Goal: Transaction & Acquisition: Purchase product/service

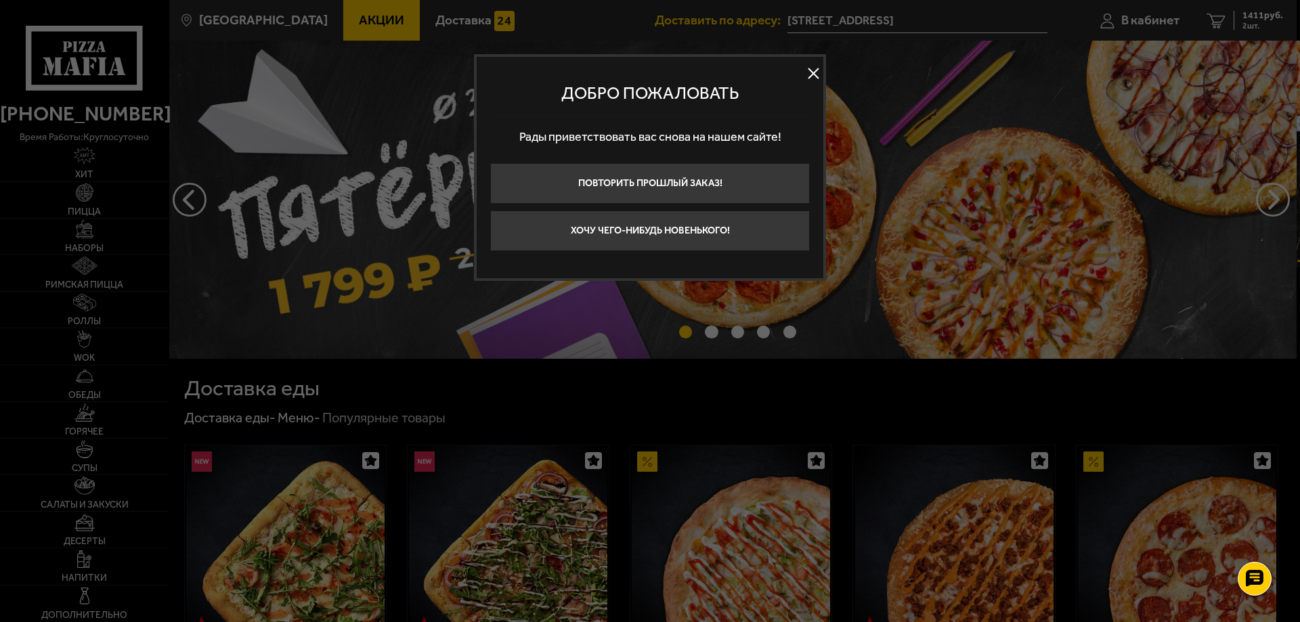
click at [813, 72] on button at bounding box center [813, 74] width 20 height 20
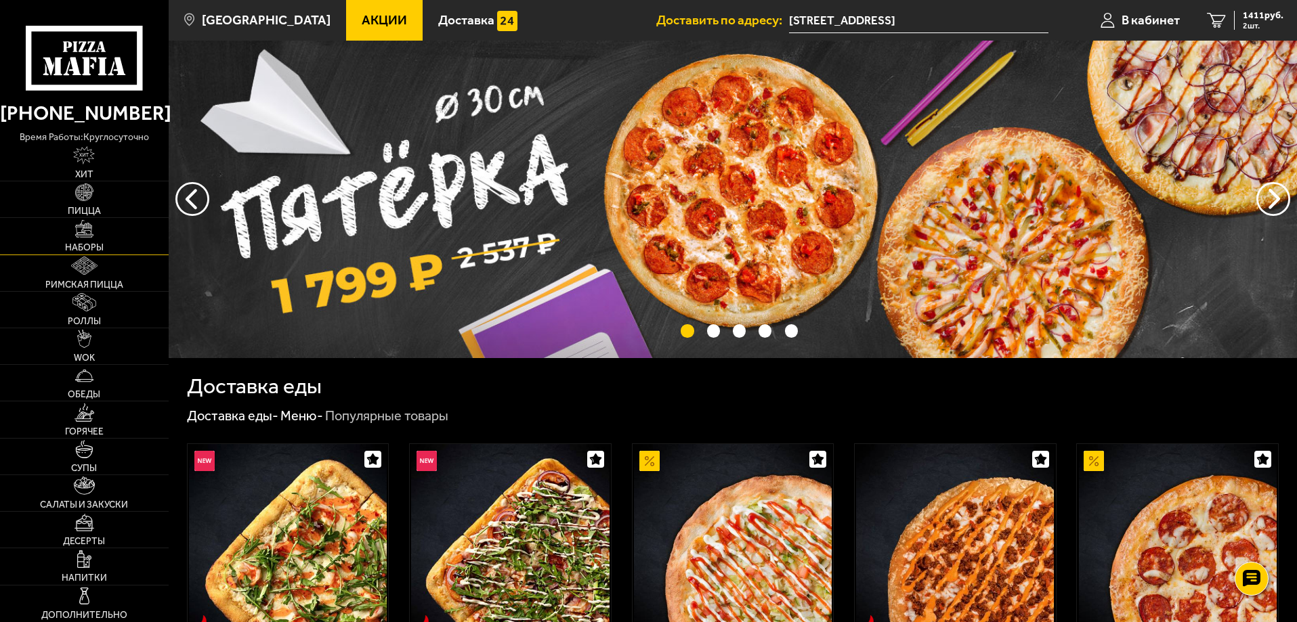
click at [85, 242] on link "Наборы" at bounding box center [84, 236] width 169 height 36
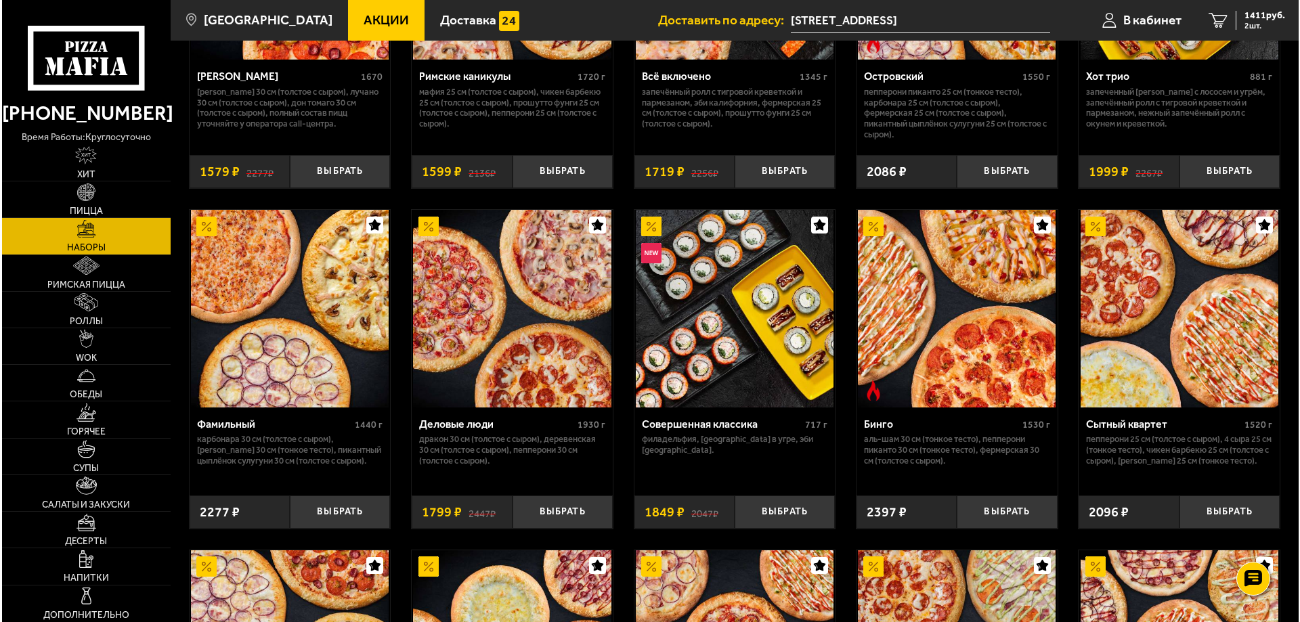
scroll to position [1558, 0]
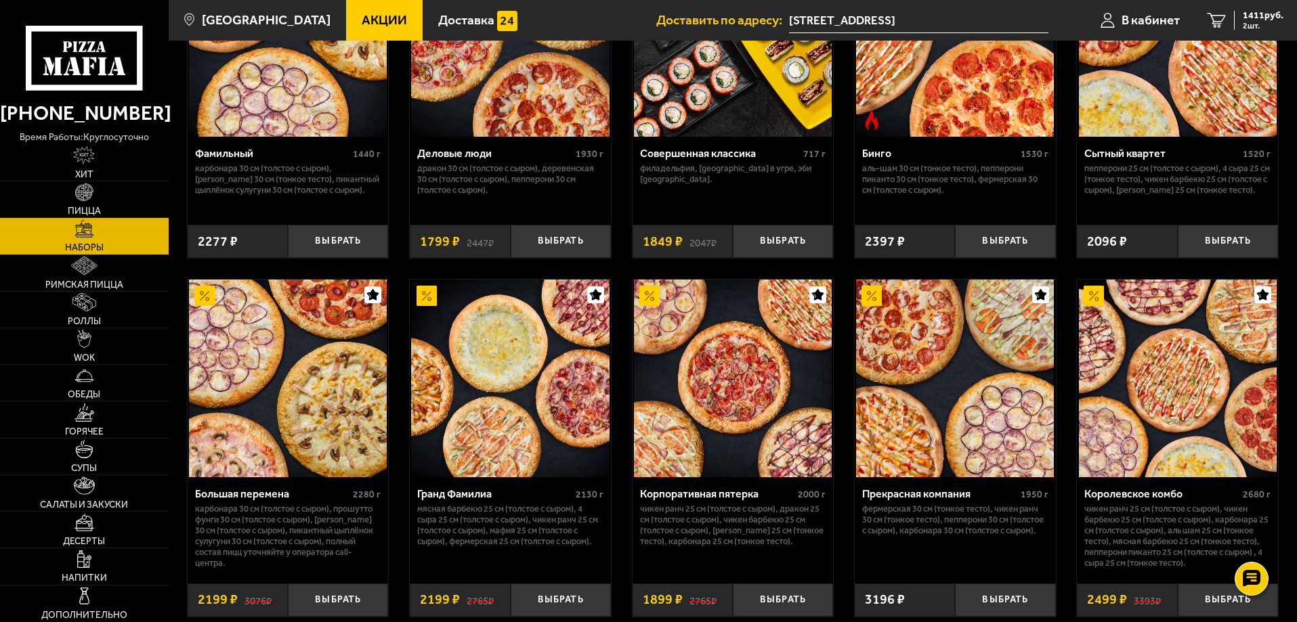
click at [1149, 422] on img at bounding box center [1178, 379] width 198 height 198
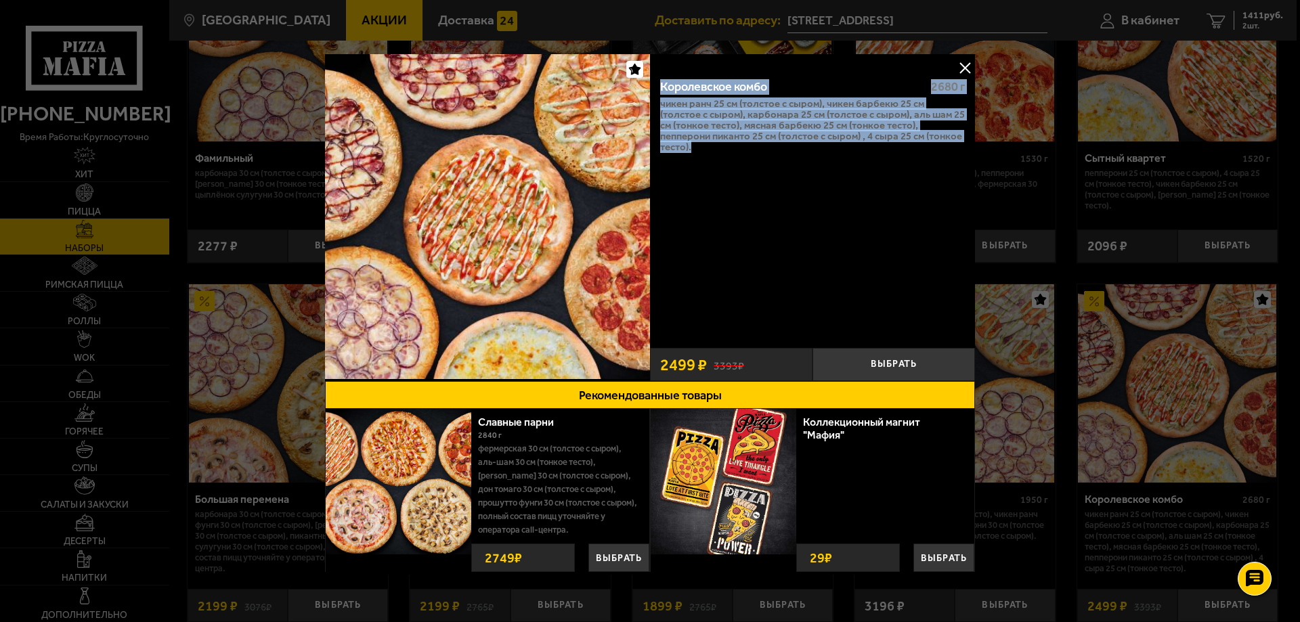
drag, startPoint x: 696, startPoint y: 150, endPoint x: 653, endPoint y: 88, distance: 75.9
click at [653, 88] on div "Королевское комбо 2680 г Чикен Ранч 25 см (толстое с сыром), Чикен Барбекю 25 с…" at bounding box center [812, 205] width 325 height 274
copy div "Королевское комбо 2680 г Чикен Ранч 25 см (толстое с сыром), Чикен Барбекю 25 с…"
